Goal: Task Accomplishment & Management: Use online tool/utility

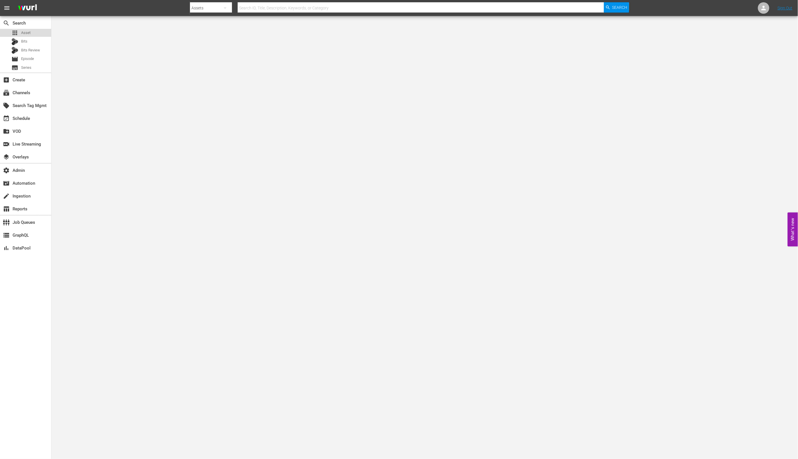
click at [21, 30] on span "Asset" at bounding box center [25, 33] width 9 height 6
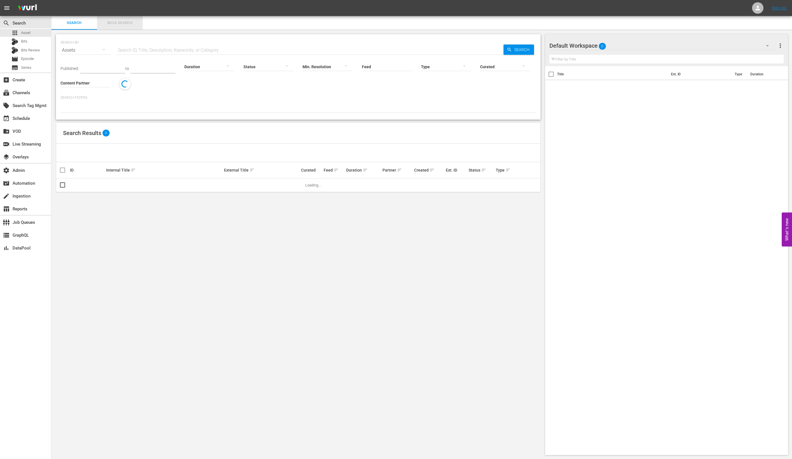
click at [123, 23] on span "Bulk Search" at bounding box center [120, 23] width 39 height 7
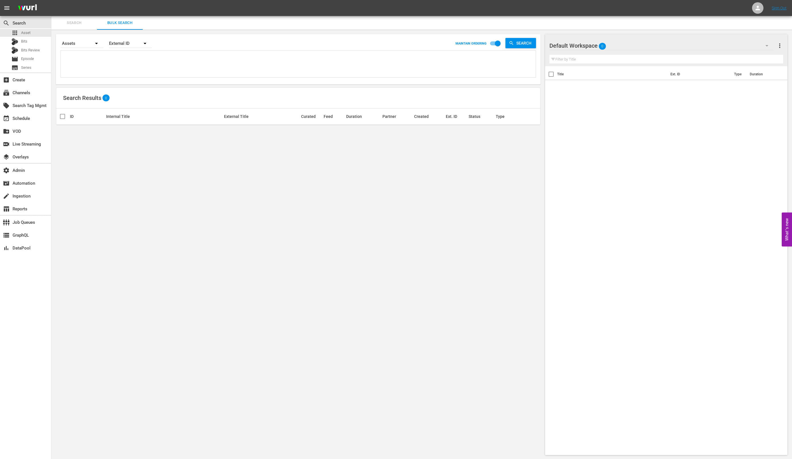
click at [160, 59] on textarea at bounding box center [299, 65] width 474 height 26
paste textarea "AMCNVR0000070044 AMCNVR0000070046 AMCNVR0000070047 AMCNVR0000070049"
type textarea "AMCNVR0000070044 AMCNVR0000070046 AMCNVR0000070047 AMCNVR0000070049"
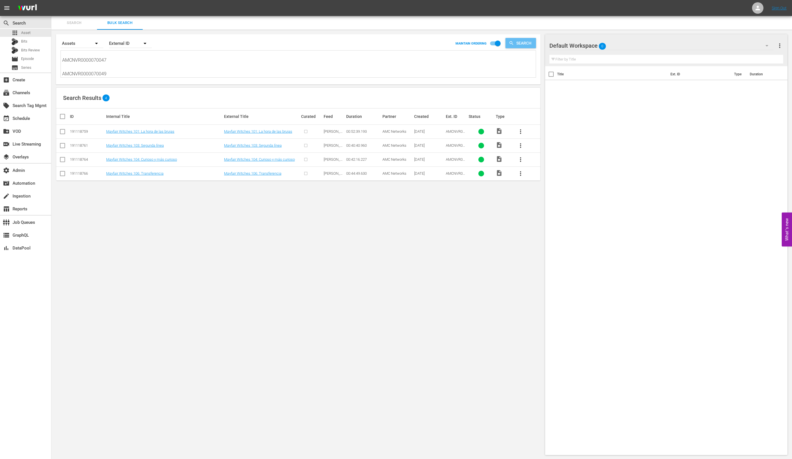
type textarea "AMCNVR0000070044 AMCNVR0000070046 AMCNVR0000070047 AMCNVR0000070049"
click at [523, 43] on span "Search" at bounding box center [525, 43] width 22 height 10
click at [251, 174] on link "Mayfair Witches 106: Transferencia" at bounding box center [252, 173] width 57 height 4
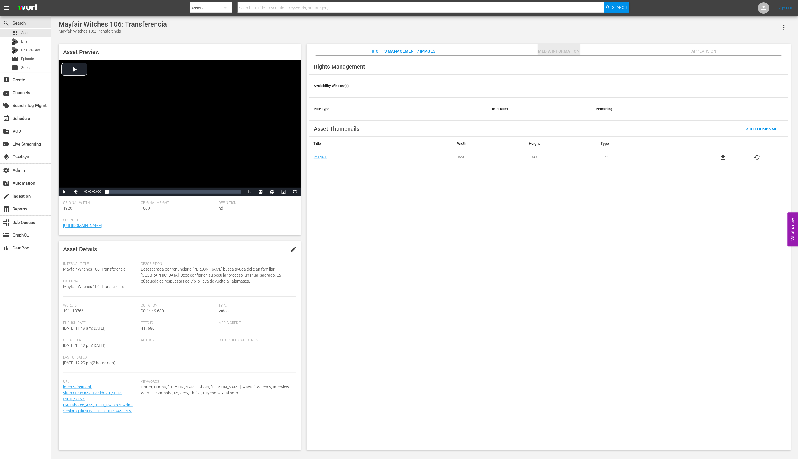
click at [565, 49] on span "Media Information" at bounding box center [558, 51] width 43 height 7
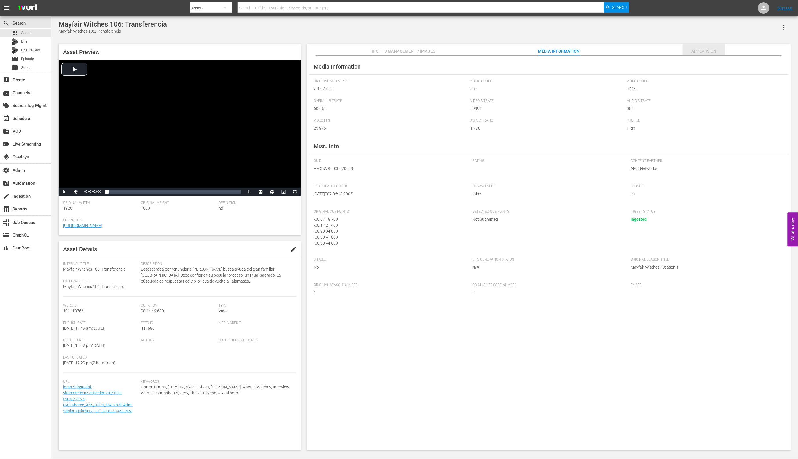
click at [704, 52] on span "Appears On" at bounding box center [703, 51] width 43 height 7
click at [418, 52] on span "Rights Management / Images" at bounding box center [403, 51] width 63 height 7
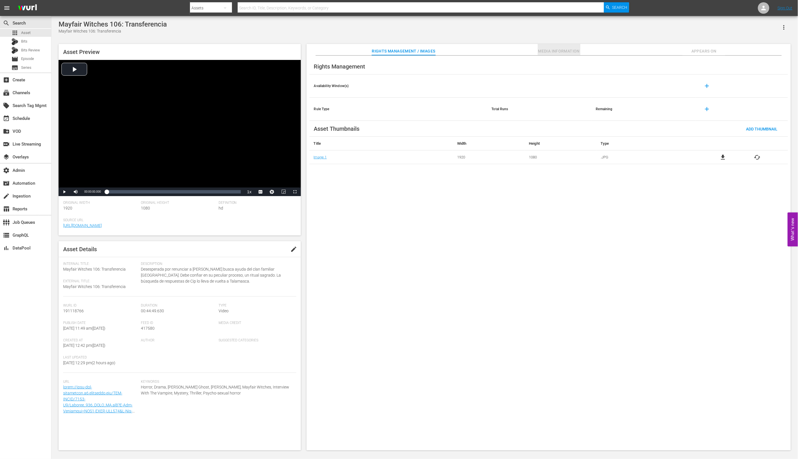
click at [568, 51] on span "Media Information" at bounding box center [558, 51] width 43 height 7
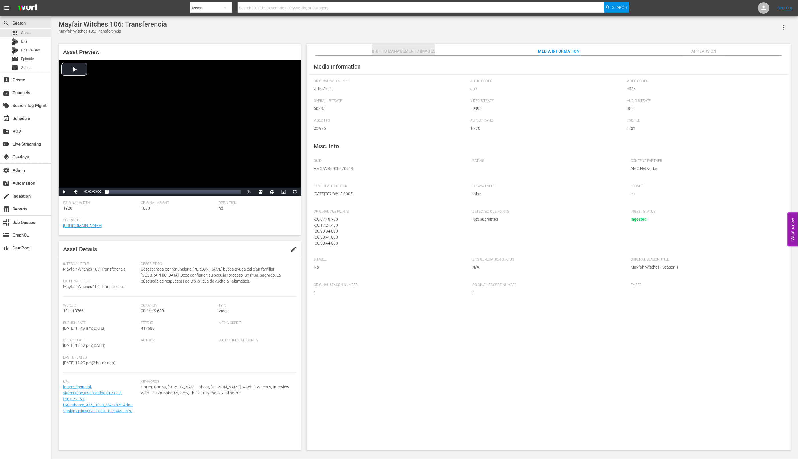
click at [398, 50] on span "Rights Management / Images" at bounding box center [403, 51] width 63 height 7
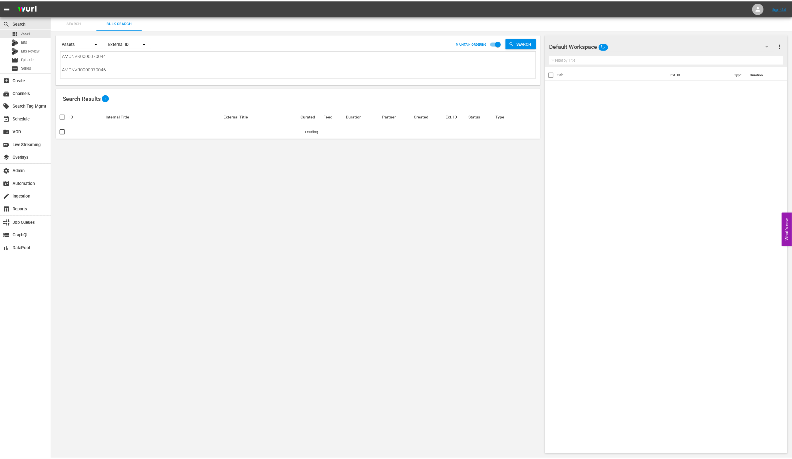
scroll to position [0, 0]
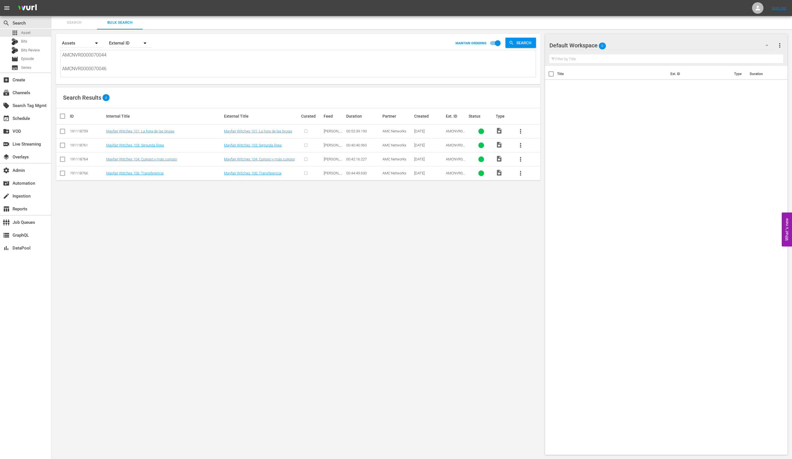
click at [85, 132] on div "191118759" at bounding box center [87, 131] width 35 height 4
click at [86, 133] on div "191118759" at bounding box center [87, 131] width 35 height 4
click at [84, 131] on div "191118759" at bounding box center [87, 131] width 35 height 4
copy div "191118759"
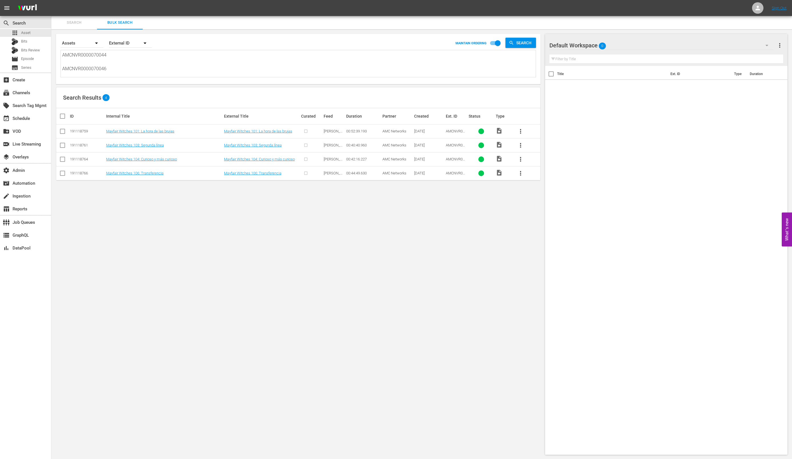
click at [335, 128] on td "[PERSON_NAME] Feed" at bounding box center [334, 132] width 23 height 14
click at [338, 129] on span "[PERSON_NAME] Feed" at bounding box center [333, 133] width 19 height 9
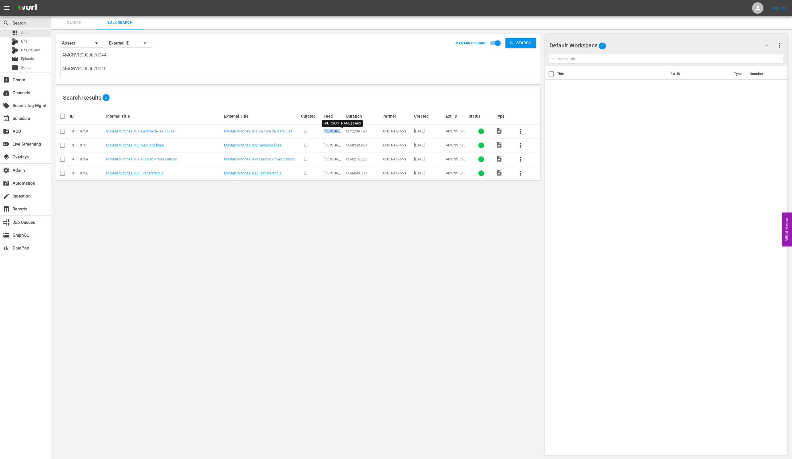
copy span "[PERSON_NAME] Feed"
click at [271, 209] on div "Search By Assets Order By External ID MAINTAIN ORDERING Search AMCNVR0000070044…" at bounding box center [298, 244] width 494 height 430
click at [270, 175] on link "Mayfair Witches 106: Transferencia" at bounding box center [252, 173] width 57 height 4
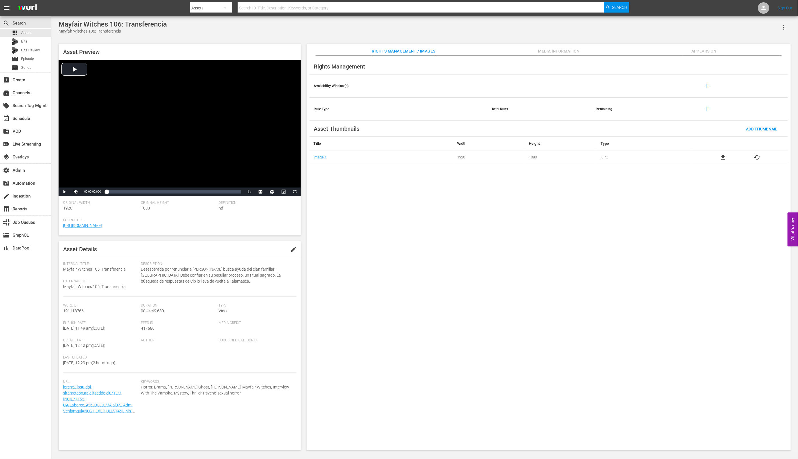
click at [552, 51] on span "Media Information" at bounding box center [558, 51] width 43 height 7
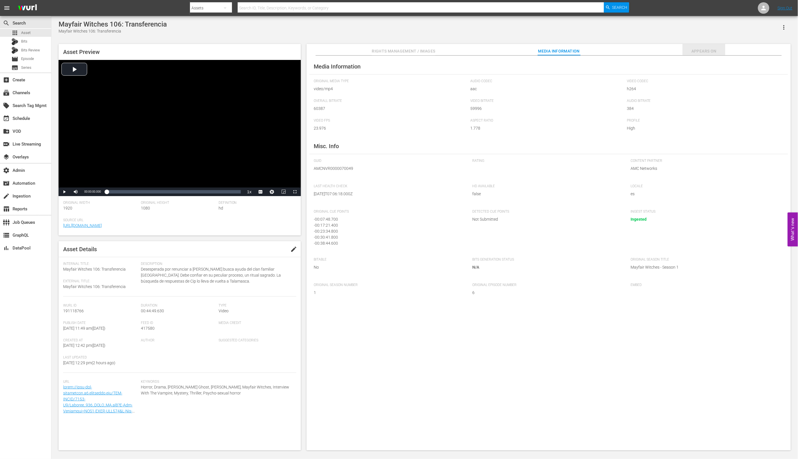
click at [716, 49] on span "Appears On" at bounding box center [703, 51] width 43 height 7
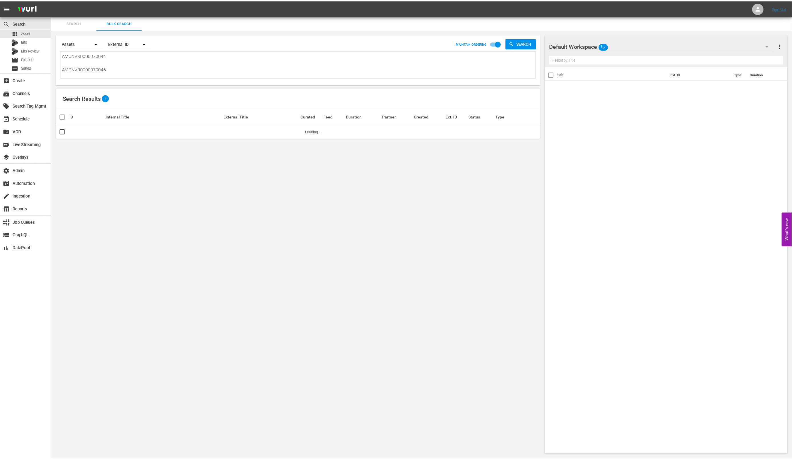
scroll to position [0, 0]
